Goal: Task Accomplishment & Management: Manage account settings

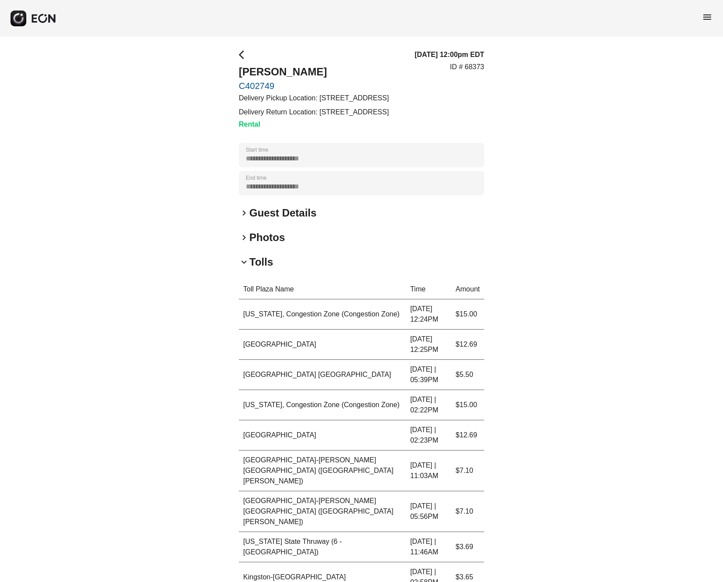
click at [261, 86] on link "C402749" at bounding box center [314, 86] width 150 height 11
